Goal: Task Accomplishment & Management: Manage account settings

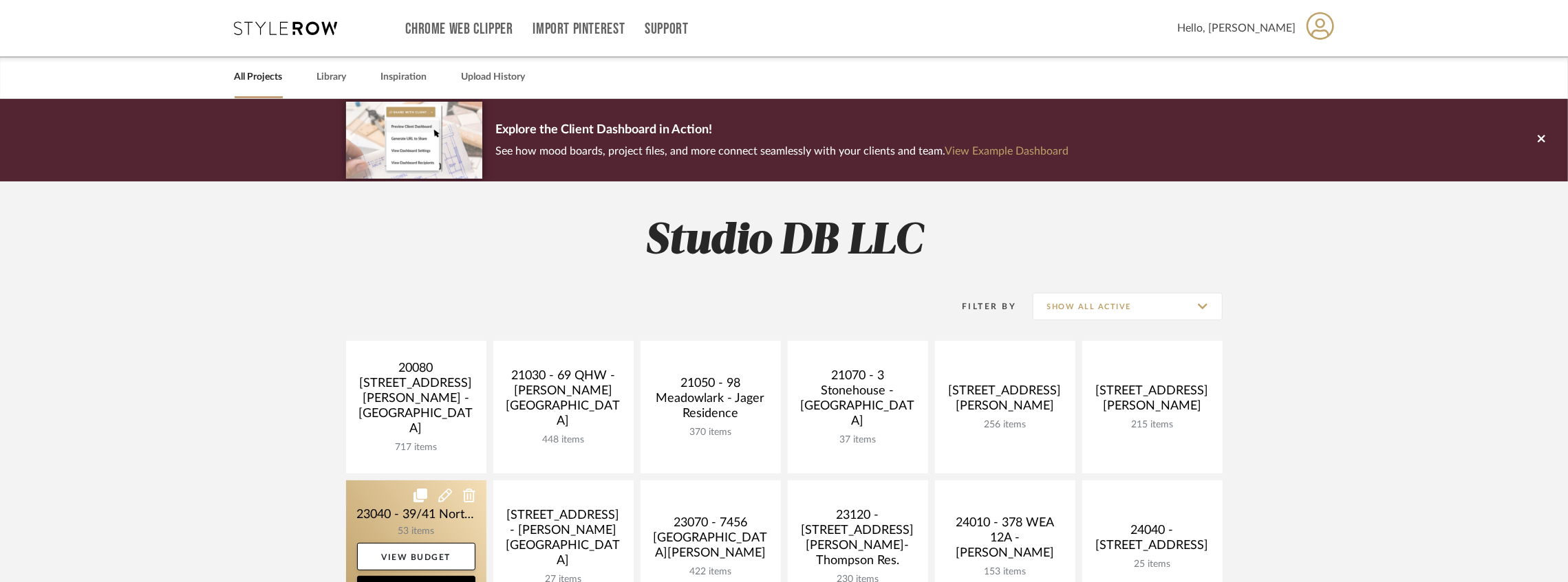
click at [437, 526] on link at bounding box center [416, 547] width 141 height 133
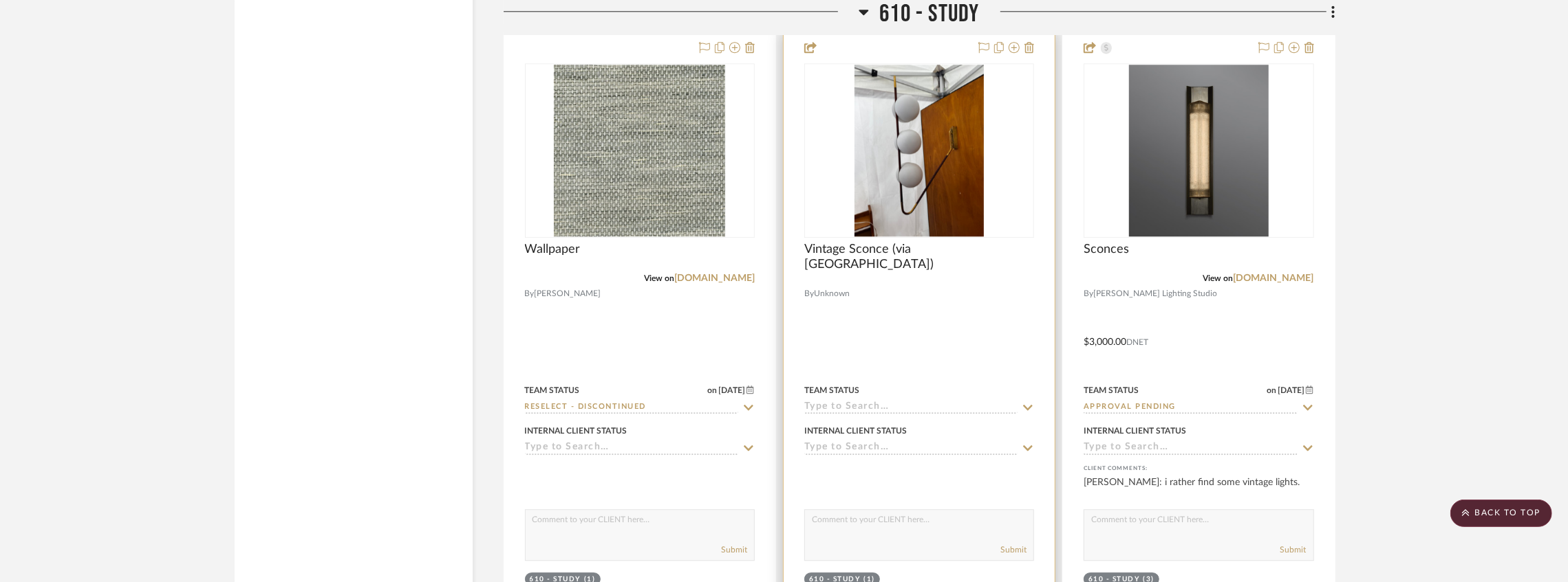
scroll to position [3117, 0]
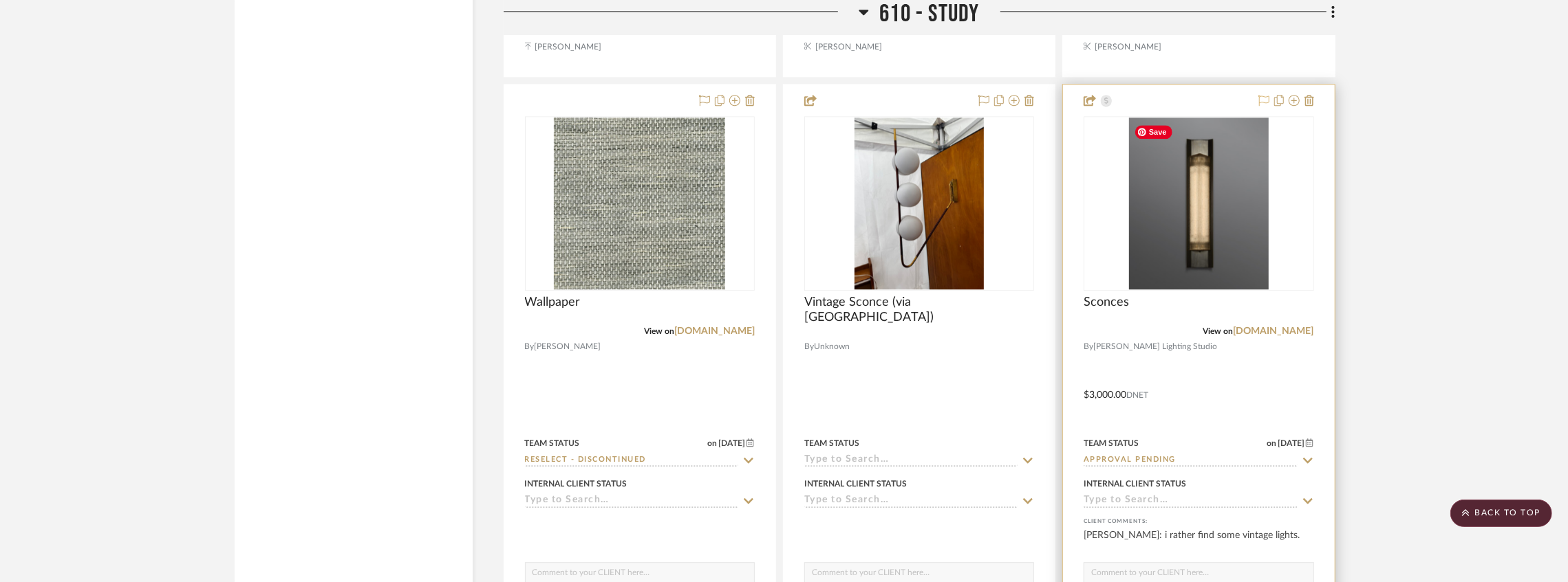
click at [1261, 100] on icon at bounding box center [1263, 100] width 11 height 11
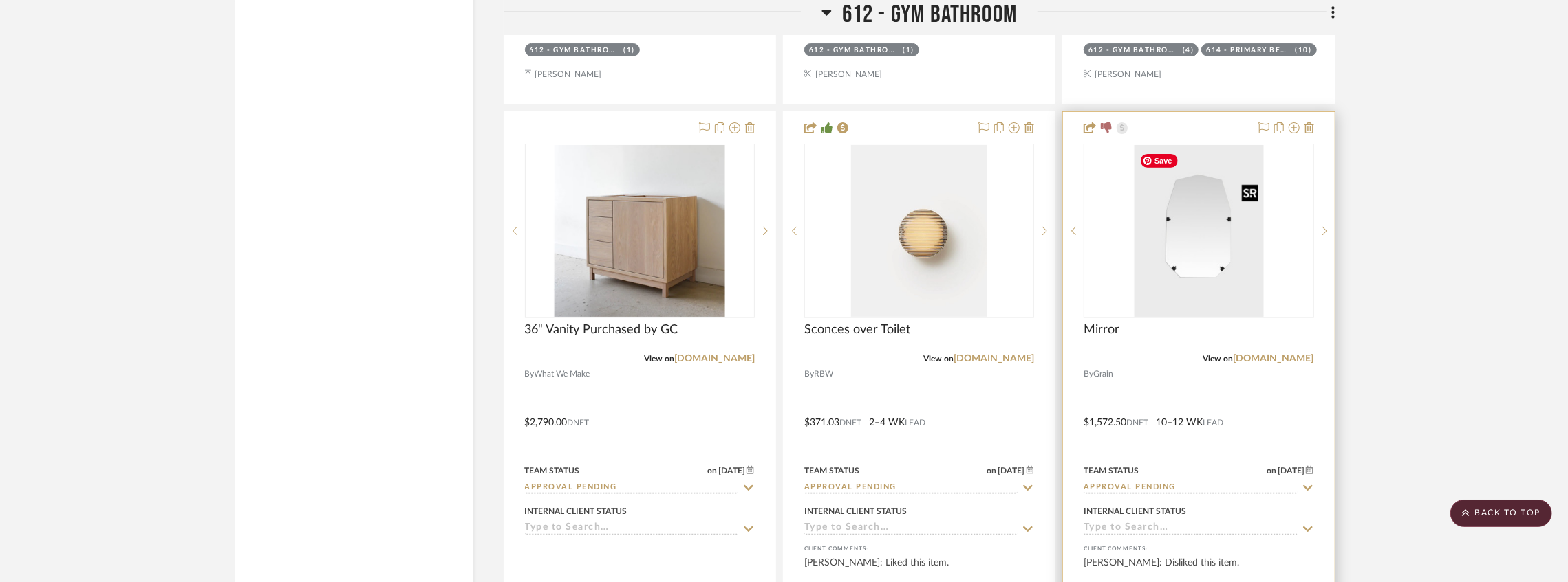
scroll to position [4950, 0]
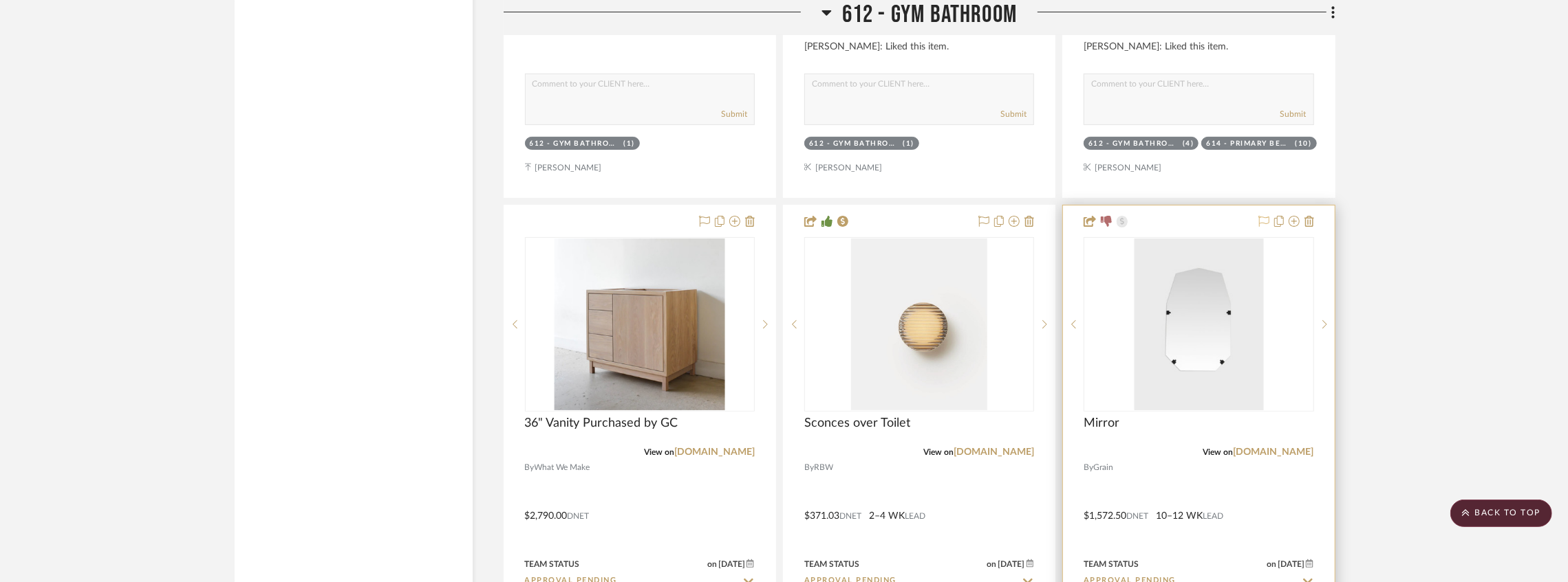
click at [1260, 220] on icon at bounding box center [1263, 220] width 11 height 11
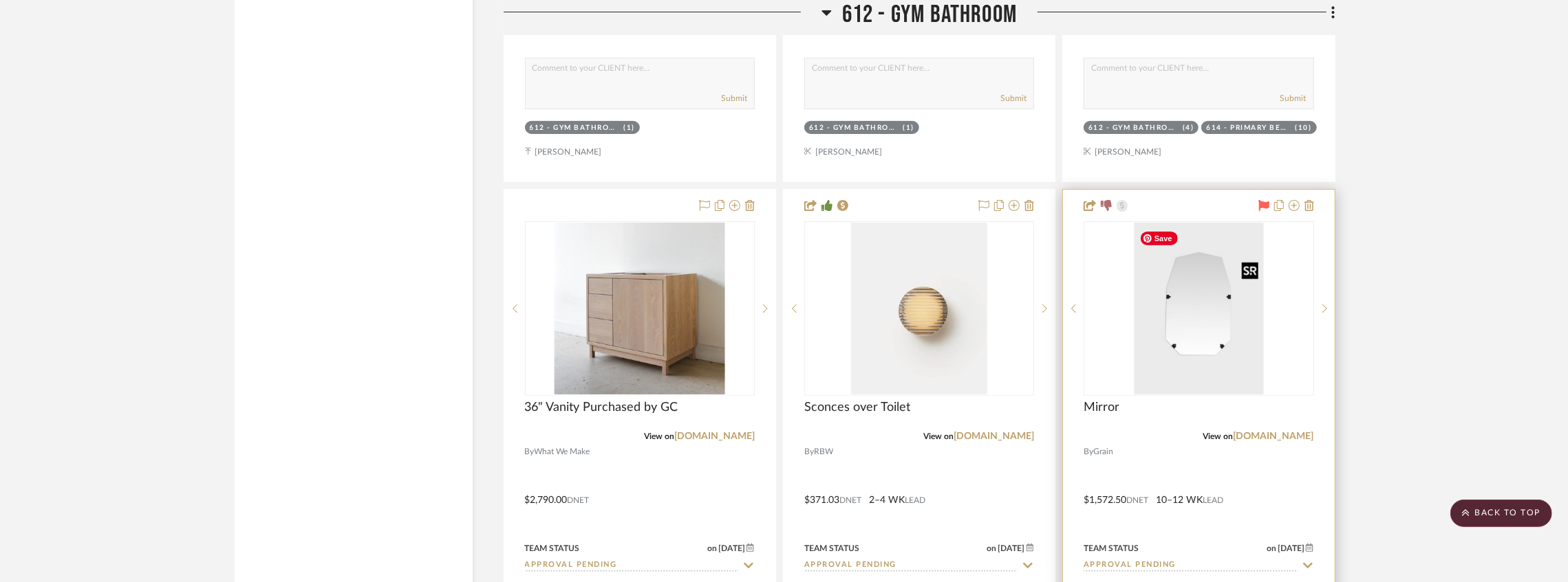
scroll to position [5088, 0]
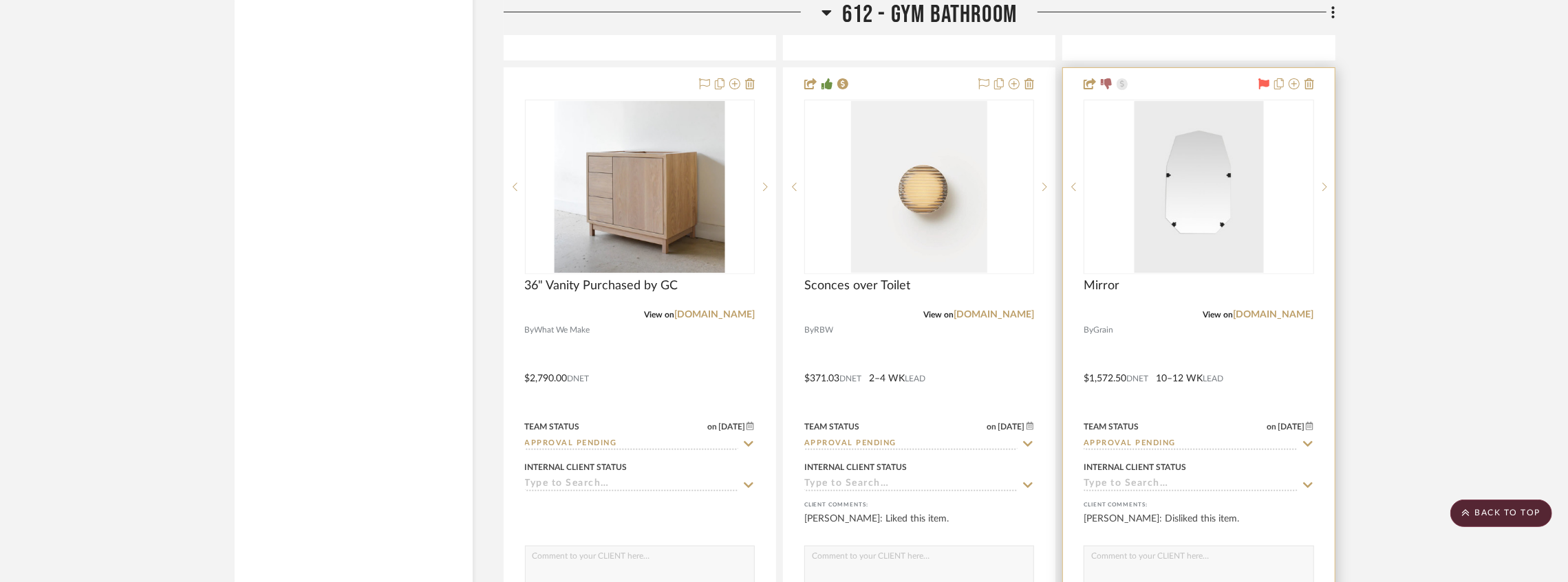
click at [1141, 447] on input "Approval Pending" at bounding box center [1191, 444] width 214 height 13
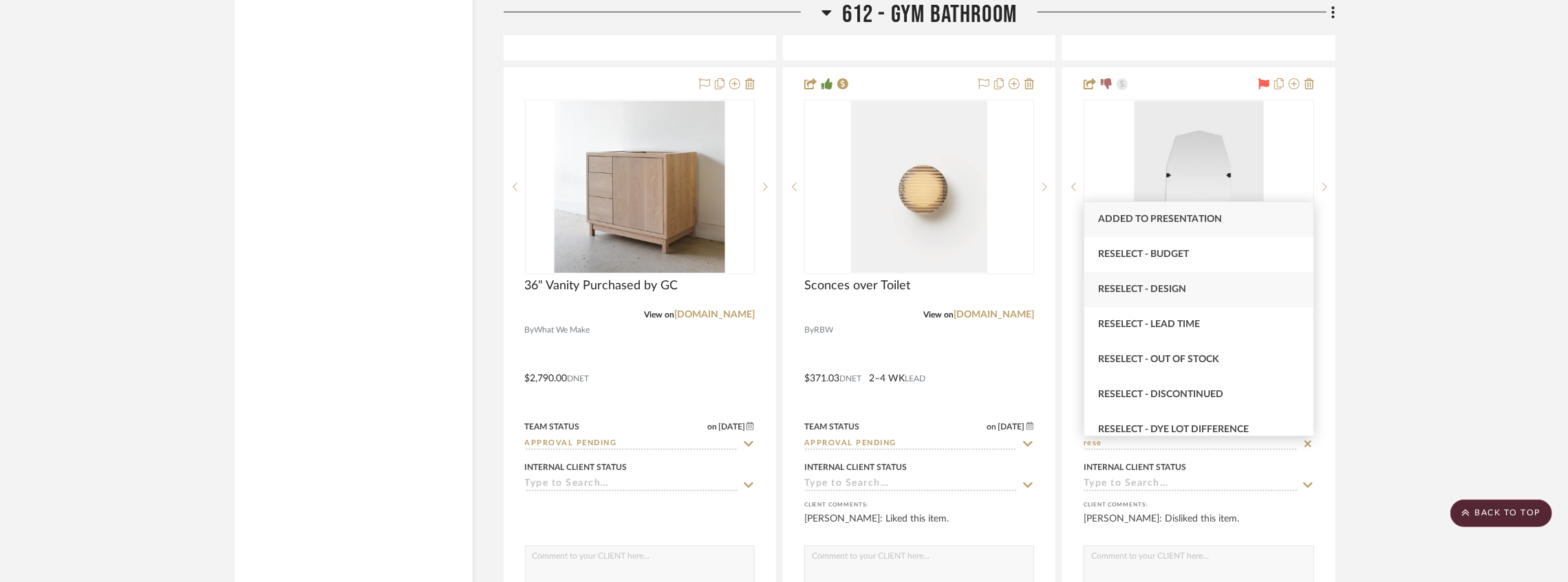
type input "rese"
click at [1185, 293] on span "Reselect - Design" at bounding box center [1142, 290] width 88 height 10
type input "8/21/2025"
type input "Reselect - Design"
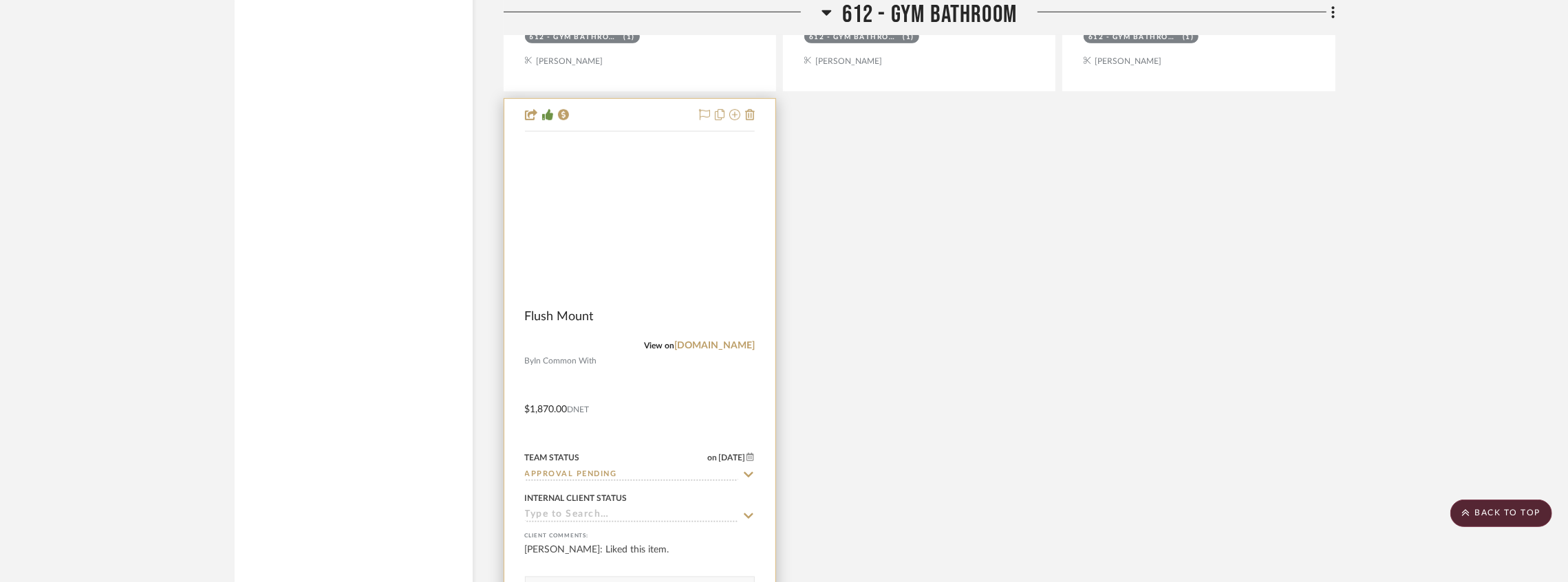
scroll to position [5958, 0]
